Goal: Task Accomplishment & Management: Manage account settings

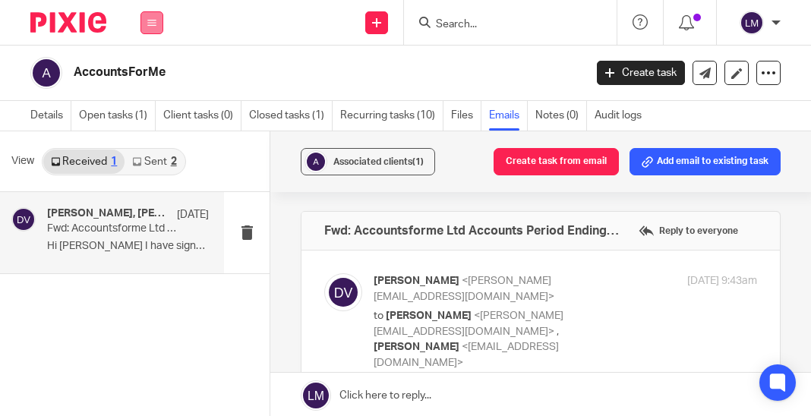
click at [154, 23] on icon at bounding box center [151, 22] width 9 height 9
click at [141, 137] on link "Team" at bounding box center [143, 137] width 25 height 11
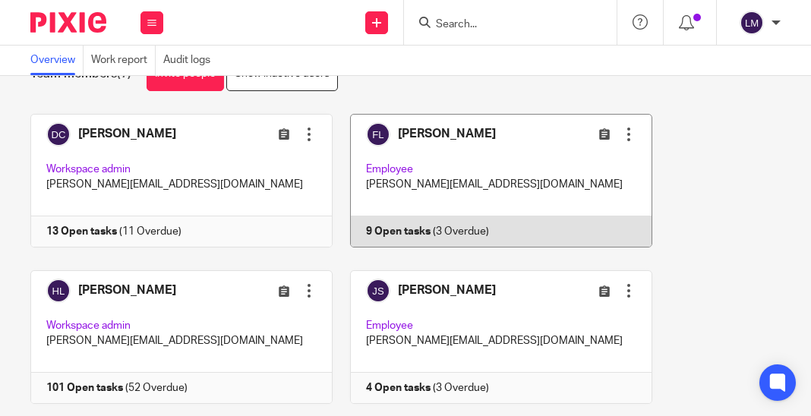
scroll to position [106, 0]
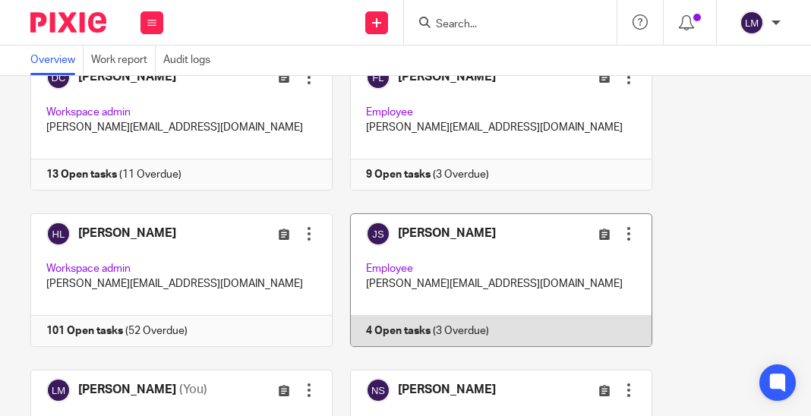
click at [562, 236] on div "Edit user Transfer Deactivate user" at bounding box center [592, 233] width 90 height 17
click at [473, 258] on link at bounding box center [493, 280] width 320 height 134
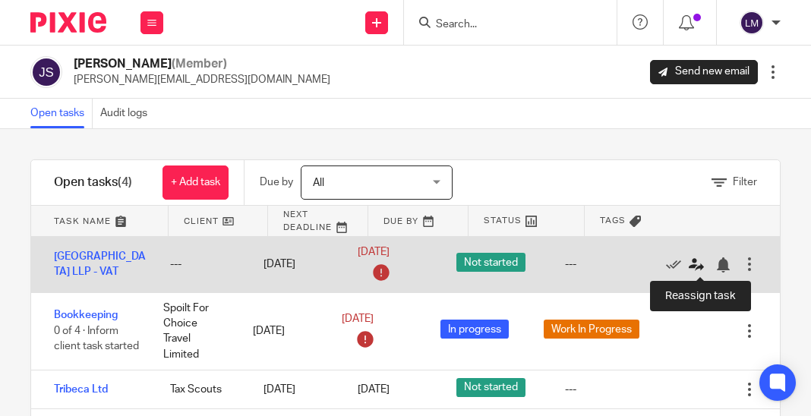
click at [694, 262] on icon at bounding box center [696, 265] width 15 height 15
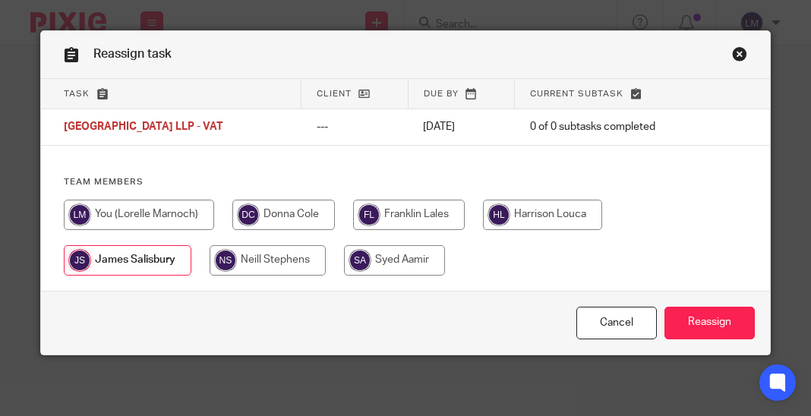
click at [147, 209] on input "radio" at bounding box center [139, 215] width 150 height 30
radio input "true"
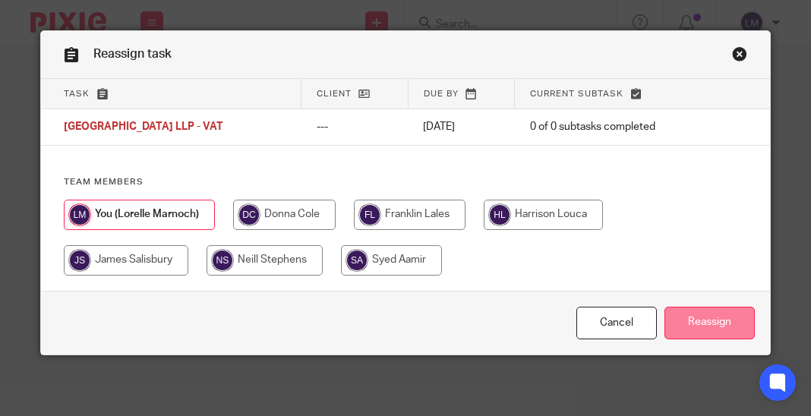
click at [730, 322] on input "Reassign" at bounding box center [710, 323] width 90 height 33
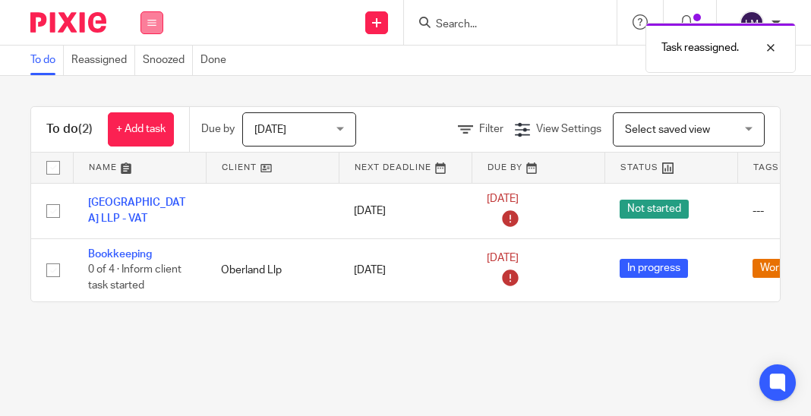
click at [153, 23] on icon at bounding box center [151, 22] width 9 height 9
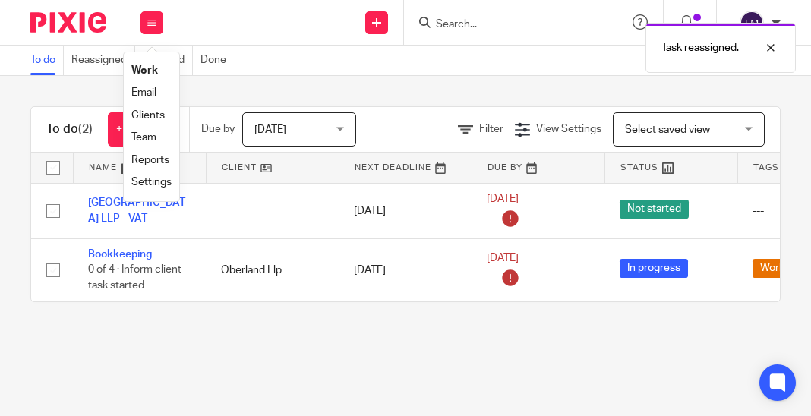
click at [156, 134] on link "Team" at bounding box center [143, 137] width 25 height 11
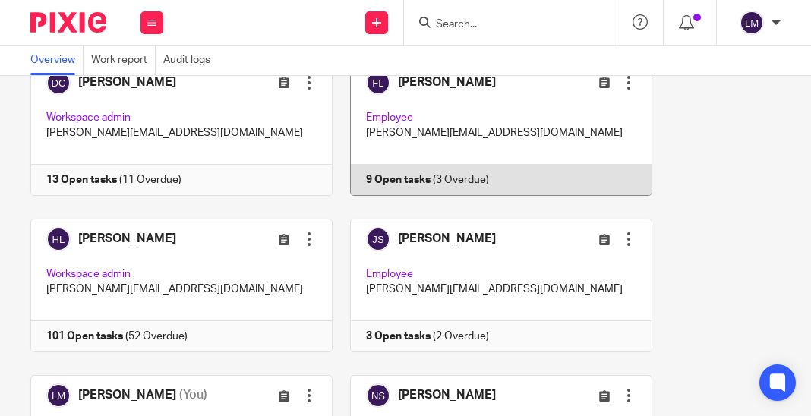
scroll to position [123, 0]
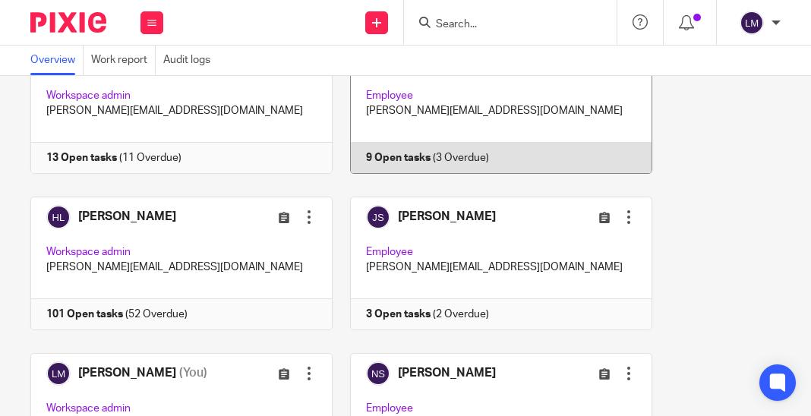
click at [480, 235] on link at bounding box center [493, 264] width 320 height 134
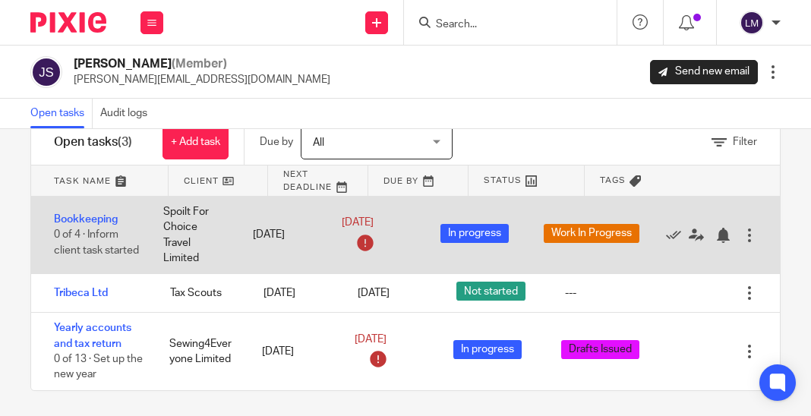
scroll to position [47, 0]
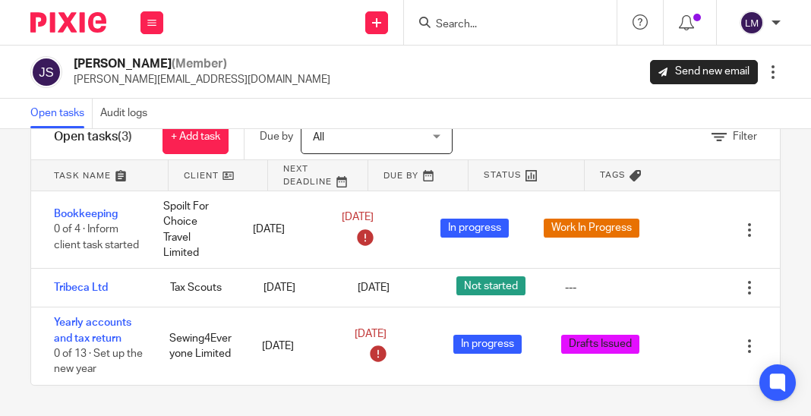
click at [471, 24] on input "Search" at bounding box center [503, 25] width 137 height 14
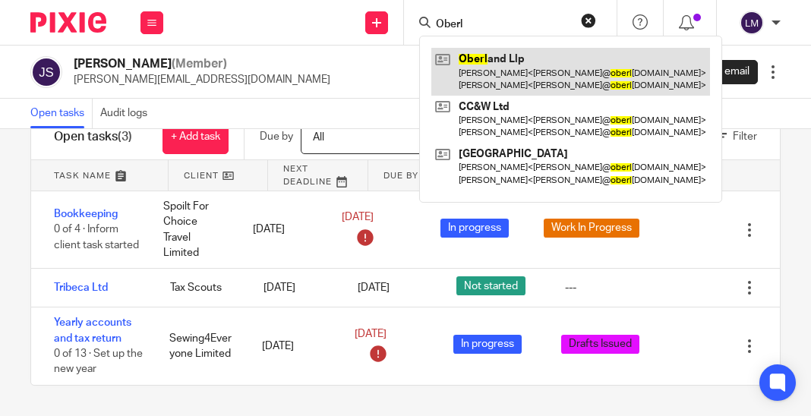
type input "Oberl"
click at [482, 65] on link at bounding box center [570, 71] width 279 height 47
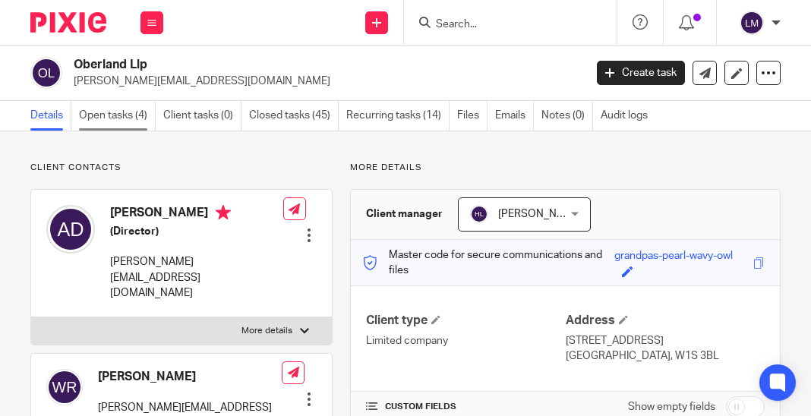
click at [111, 115] on link "Open tasks (4)" at bounding box center [117, 116] width 77 height 30
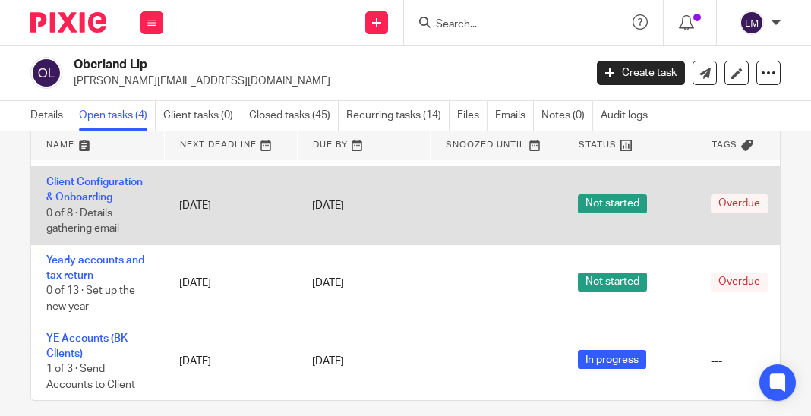
scroll to position [59, 0]
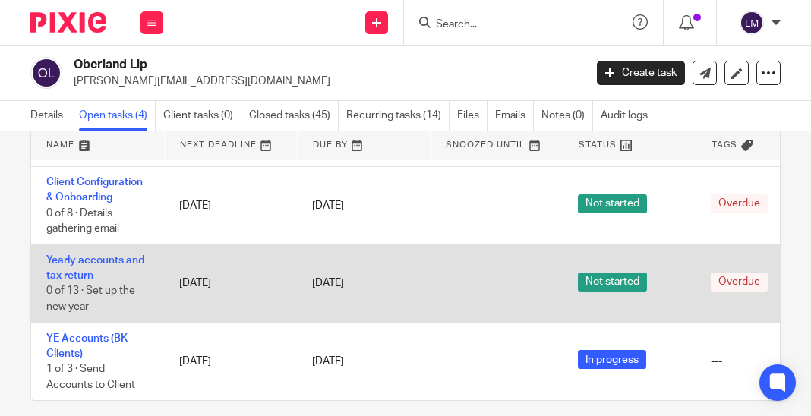
click at [119, 273] on td "Yearly accounts and tax return 0 of 13 · Set up the new year" at bounding box center [97, 284] width 133 height 78
click at [115, 265] on link "Yearly accounts and tax return" at bounding box center [95, 268] width 98 height 26
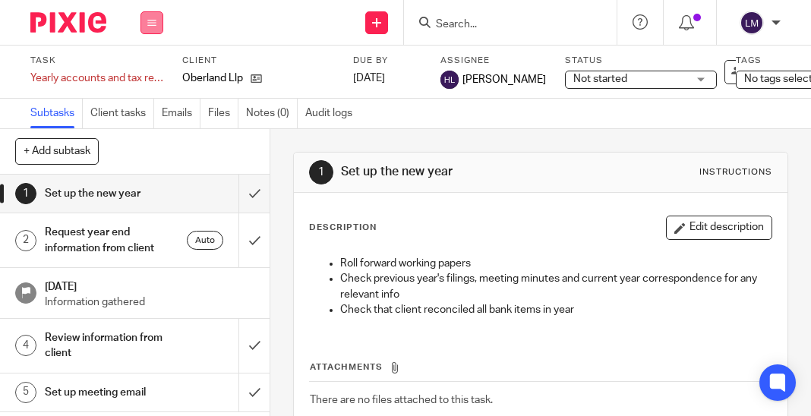
click at [142, 20] on button at bounding box center [152, 22] width 23 height 23
click at [146, 132] on link "Team" at bounding box center [143, 137] width 25 height 11
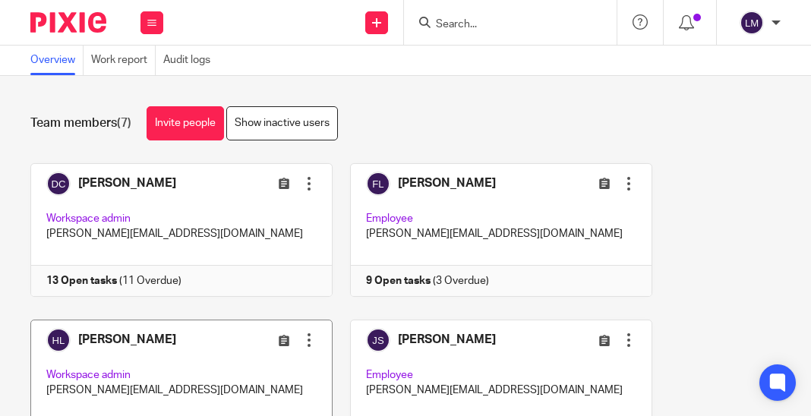
click at [145, 350] on link at bounding box center [173, 387] width 320 height 134
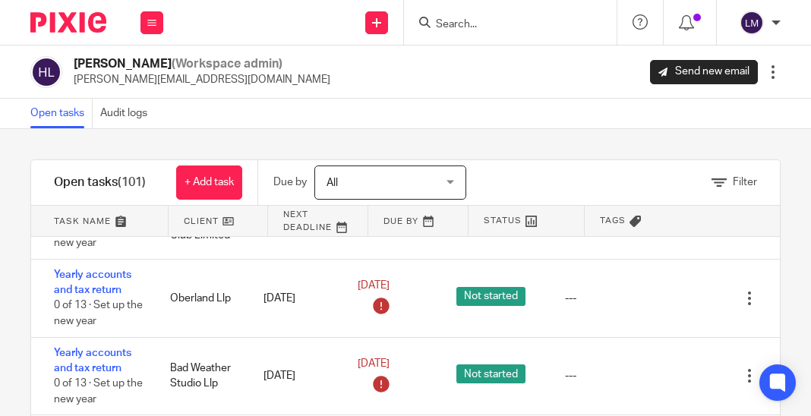
scroll to position [3362, 0]
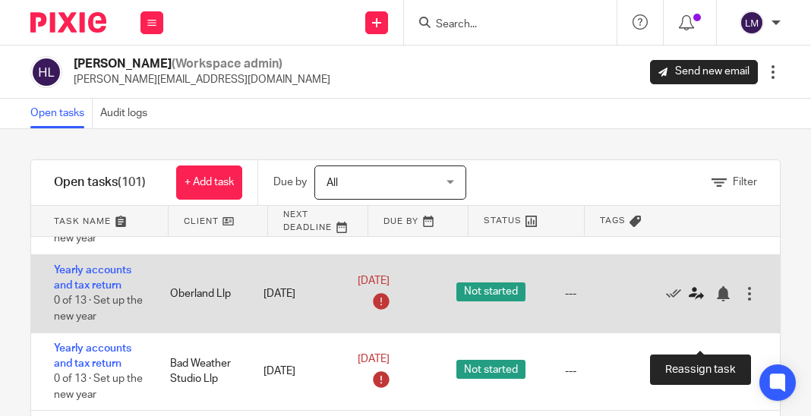
click at [699, 302] on icon at bounding box center [696, 293] width 15 height 15
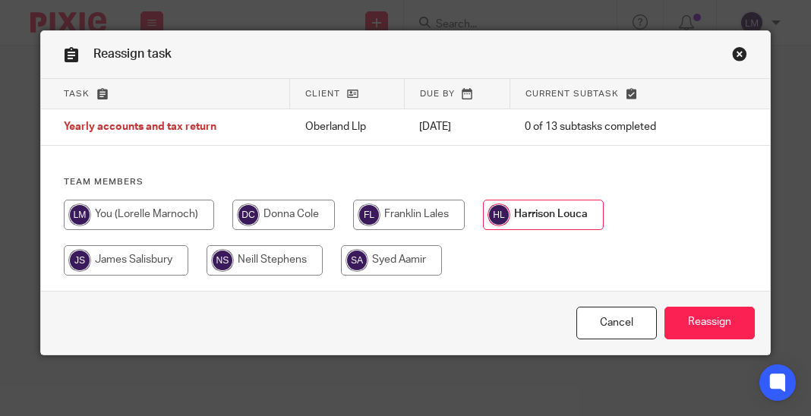
click at [109, 261] on input "radio" at bounding box center [126, 260] width 125 height 30
radio input "true"
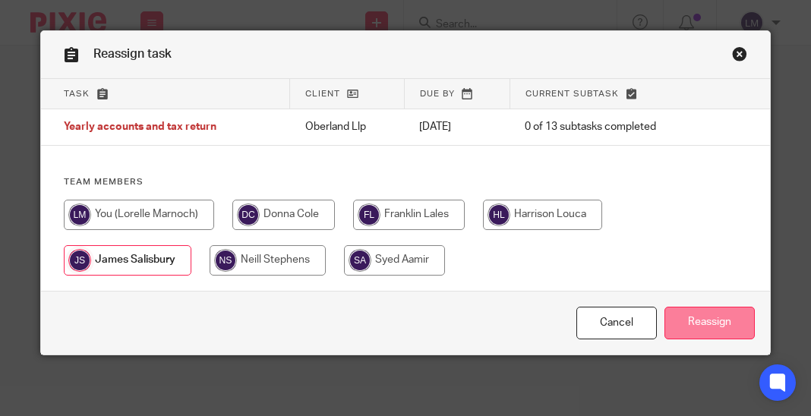
click at [726, 326] on input "Reassign" at bounding box center [710, 323] width 90 height 33
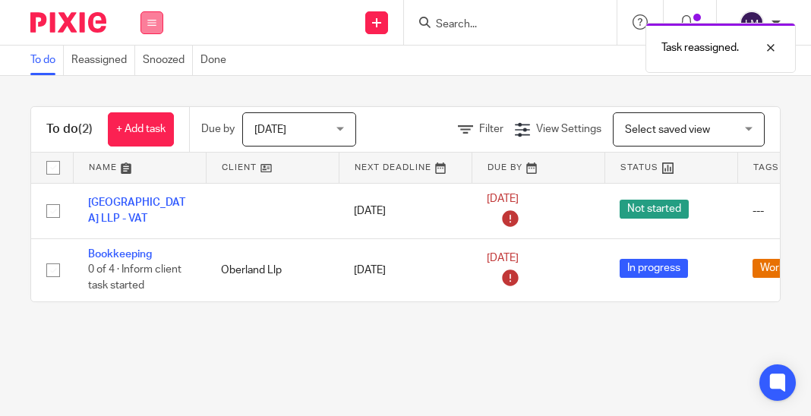
click at [150, 21] on icon at bounding box center [151, 22] width 9 height 9
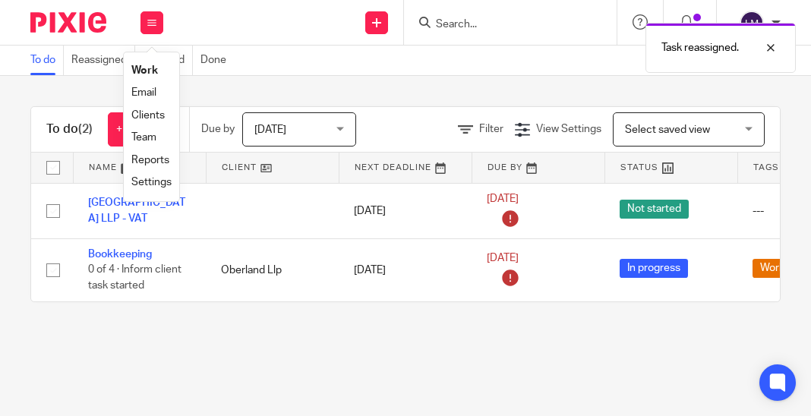
click at [156, 132] on link "Team" at bounding box center [143, 137] width 25 height 11
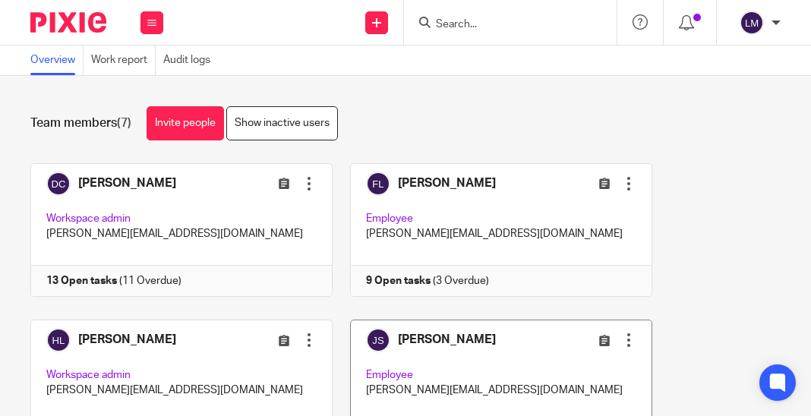
click at [496, 333] on link at bounding box center [493, 387] width 320 height 134
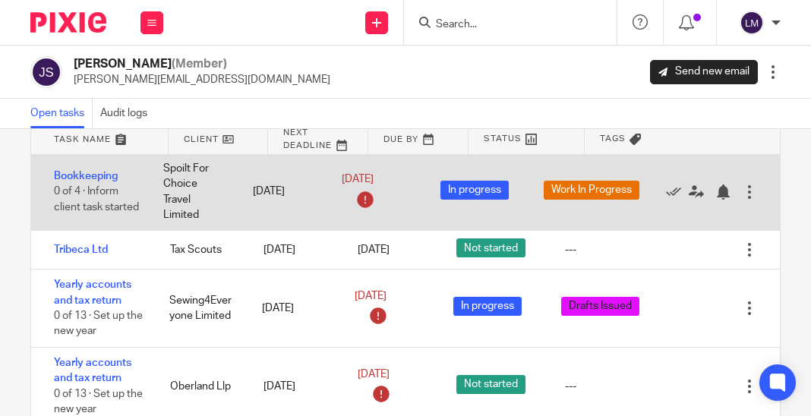
scroll to position [100, 0]
